Goal: Task Accomplishment & Management: Use online tool/utility

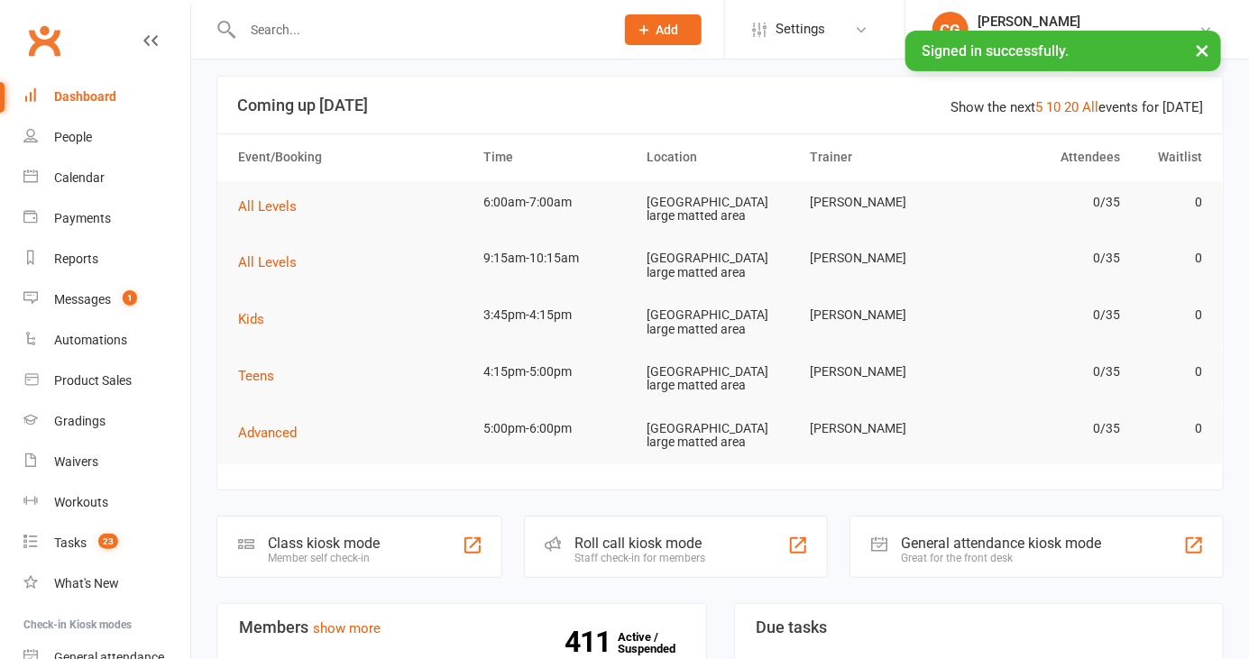
scroll to position [105, 0]
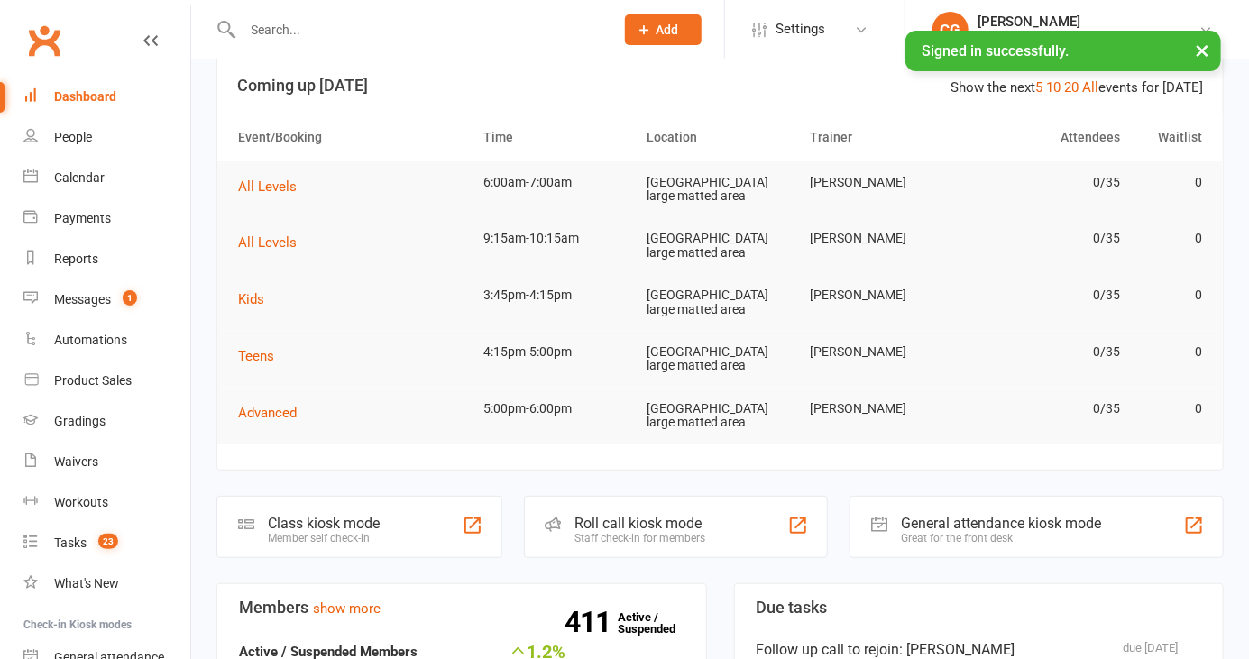
click at [688, 532] on div "Staff check-in for members" at bounding box center [641, 538] width 131 height 13
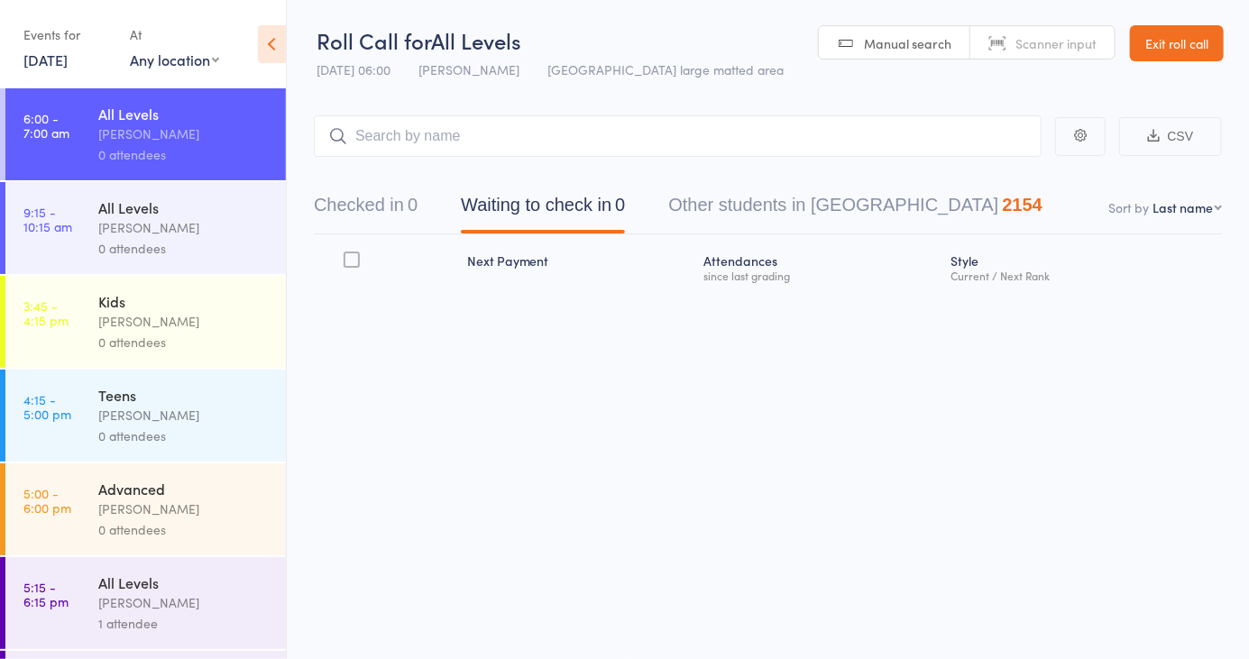
click at [389, 212] on button "Checked in 0" at bounding box center [366, 210] width 104 height 48
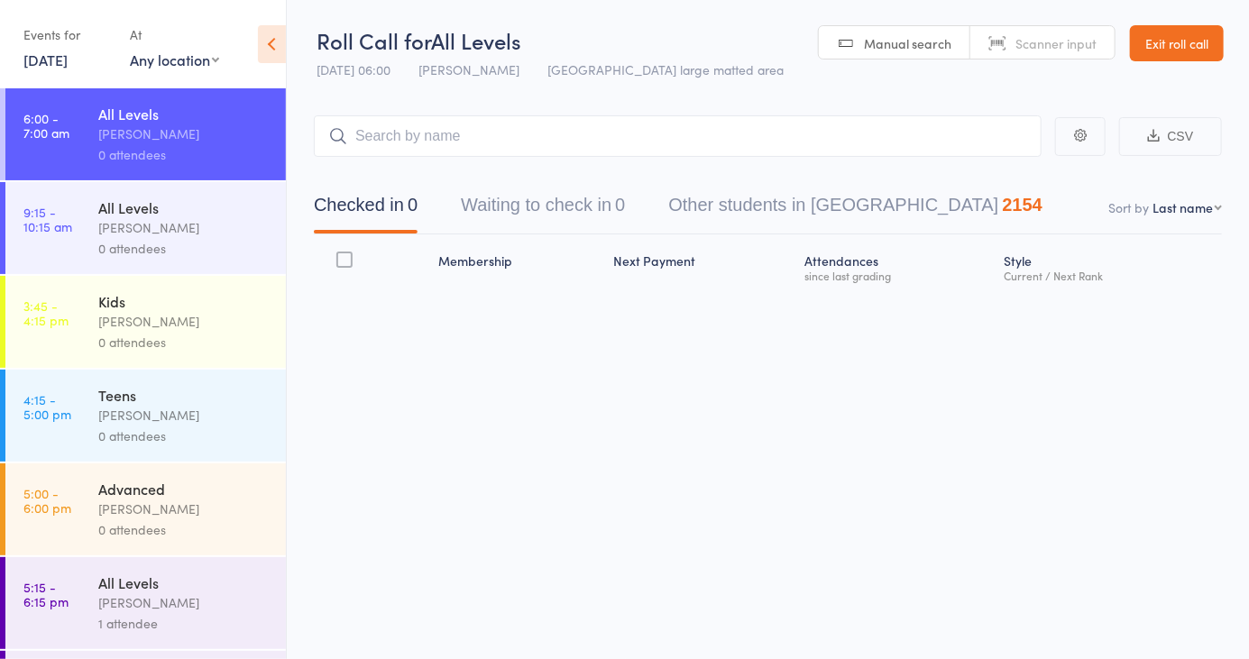
click at [1204, 217] on nav "Checked in 0 Waiting to check in 0 Other students in [GEOGRAPHIC_DATA] 2154" at bounding box center [768, 210] width 952 height 48
click at [1194, 203] on select "First name Last name Birthday [DATE]? Behind on payments? Check in time Next pa…" at bounding box center [1187, 207] width 69 height 18
select select "4"
click at [1153, 198] on select "First name Last name Birthday [DATE]? Behind on payments? Check in time Next pa…" at bounding box center [1187, 207] width 69 height 18
click at [1060, 57] on link "Scanner input" at bounding box center [1043, 43] width 144 height 34
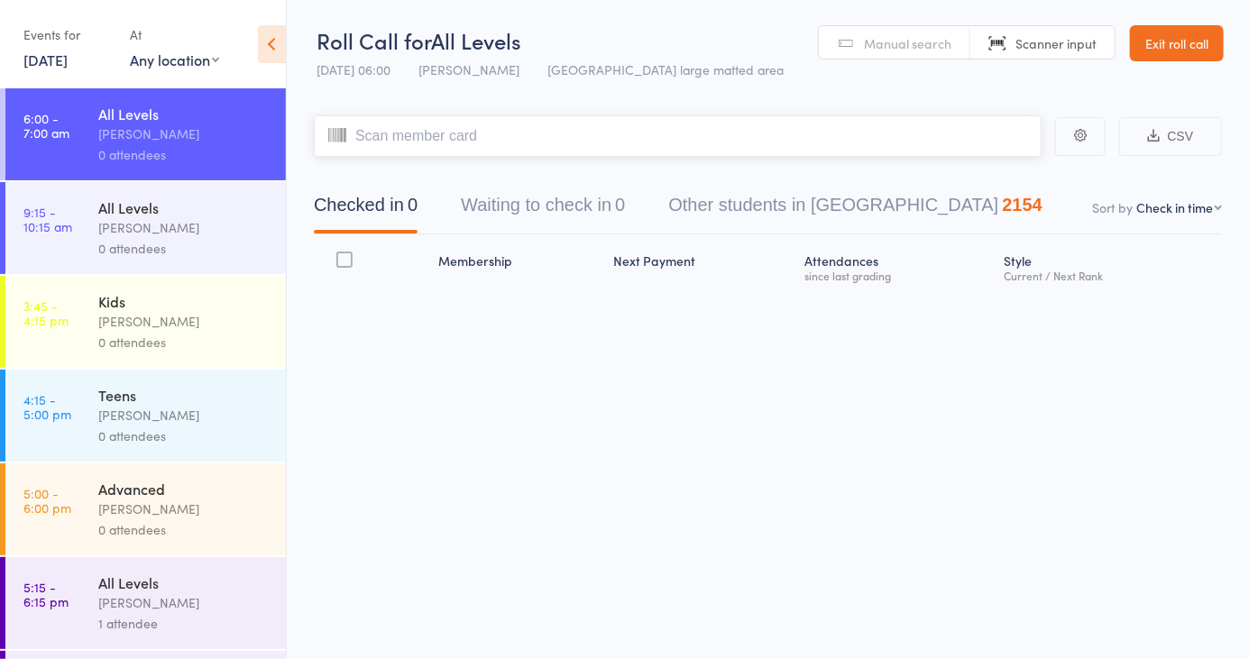
click at [725, 143] on input "search" at bounding box center [678, 135] width 728 height 41
click at [467, 144] on input "search" at bounding box center [678, 135] width 728 height 41
